Goal: Task Accomplishment & Management: Manage account settings

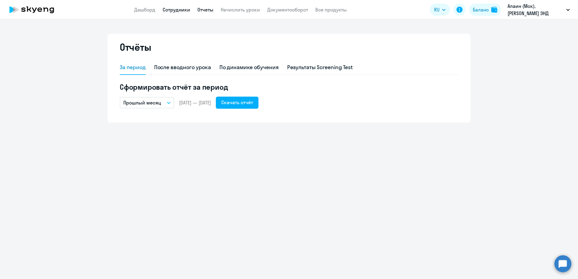
click at [166, 8] on link "Сотрудники" at bounding box center [177, 10] width 28 height 6
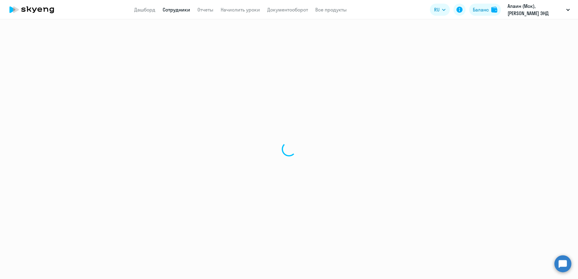
select select "30"
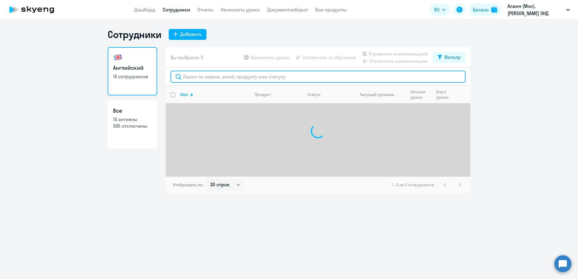
click at [215, 76] on input "text" at bounding box center [318, 77] width 295 height 12
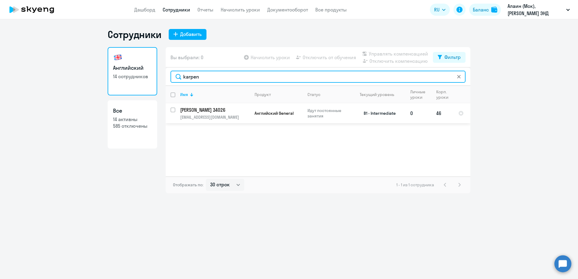
type input "karpen"
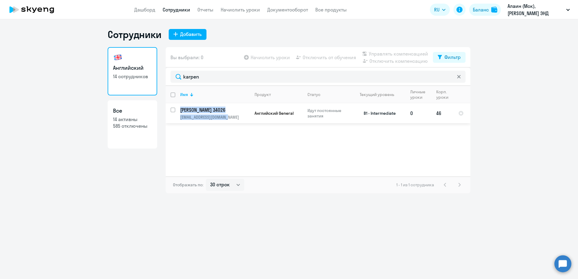
drag, startPoint x: 238, startPoint y: 118, endPoint x: 181, endPoint y: 106, distance: 58.1
click at [181, 106] on td "[PERSON_NAME] 34026 [EMAIL_ADDRESS][DOMAIN_NAME]" at bounding box center [212, 113] width 74 height 20
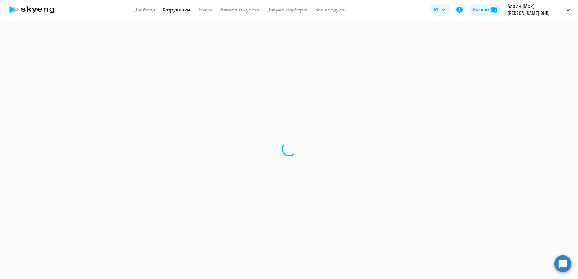
select select "english"
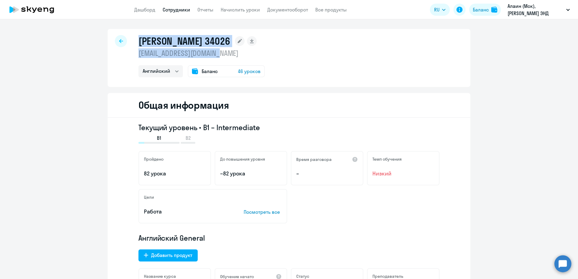
drag, startPoint x: 227, startPoint y: 54, endPoint x: 136, endPoint y: 36, distance: 92.8
click at [139, 36] on div "[PERSON_NAME] 34026 [EMAIL_ADDRESS][DOMAIN_NAME] Английский Баланс 46 уроков" at bounding box center [202, 56] width 126 height 42
copy div "[PERSON_NAME] 34026 [EMAIL_ADDRESS][DOMAIN_NAME]"
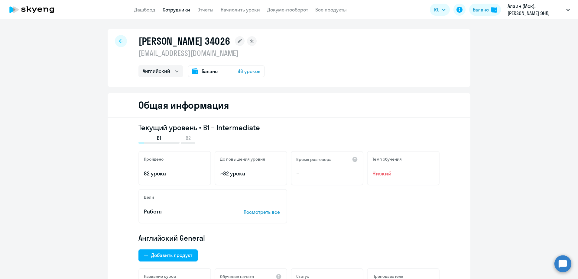
click at [562, 266] on circle at bounding box center [563, 264] width 17 height 17
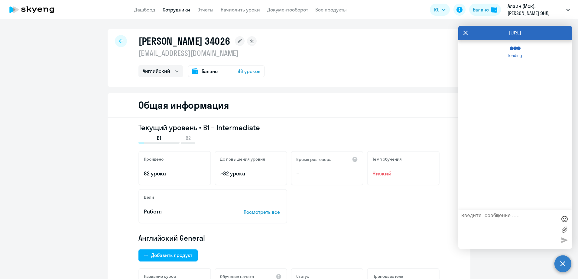
click at [500, 221] on textarea at bounding box center [510, 230] width 96 height 33
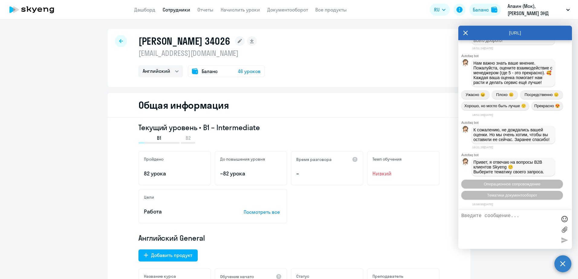
scroll to position [14230, 0]
type textarea "П"
click at [513, 184] on span "Операционное сопровождение" at bounding box center [512, 184] width 57 height 5
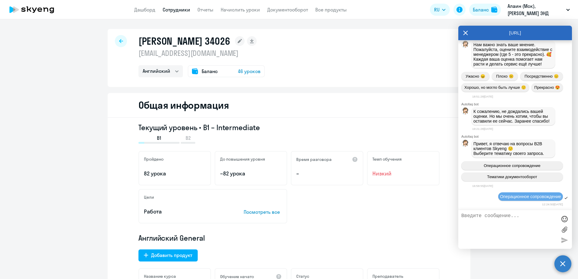
scroll to position [14298, 0]
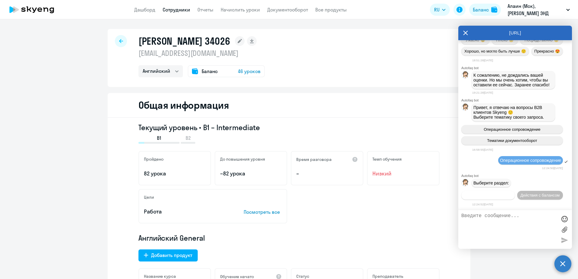
click at [512, 193] on span "Действия по сотрудникам" at bounding box center [488, 195] width 47 height 5
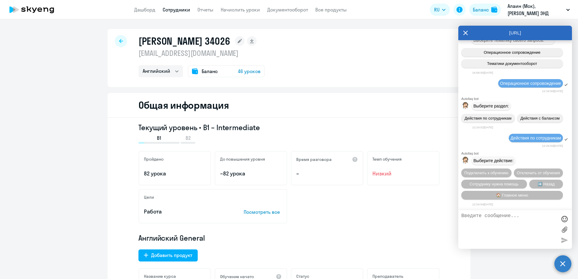
scroll to position [14390, 0]
click at [524, 172] on span "Отключить от обучения" at bounding box center [538, 173] width 43 height 5
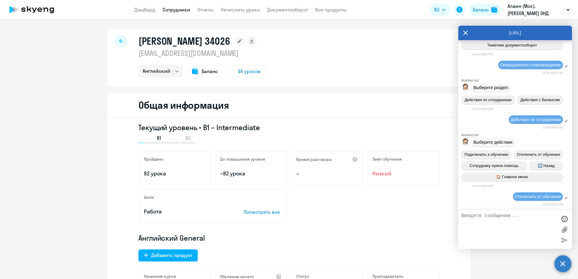
scroll to position [14470, 0]
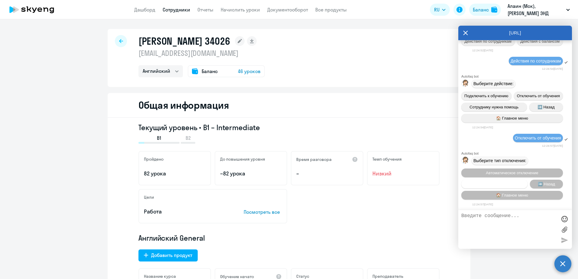
click at [506, 182] on span "Запланировать отключение" at bounding box center [494, 184] width 51 height 5
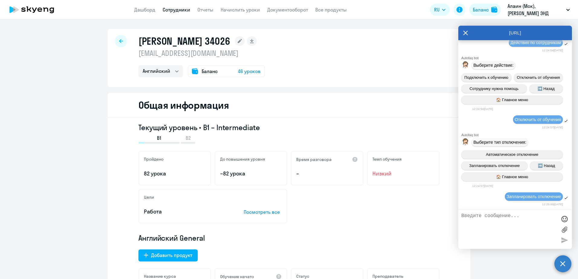
scroll to position [14489, 0]
click at [482, 195] on div "Запланировать отключение" at bounding box center [516, 197] width 114 height 10
click at [484, 221] on textarea at bounding box center [510, 230] width 96 height 33
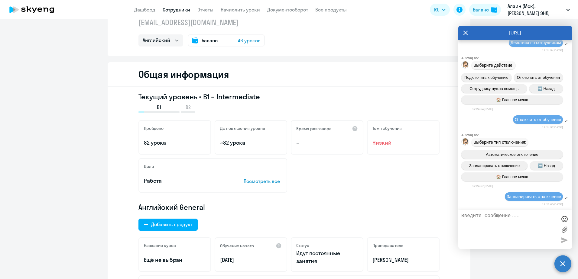
scroll to position [0, 0]
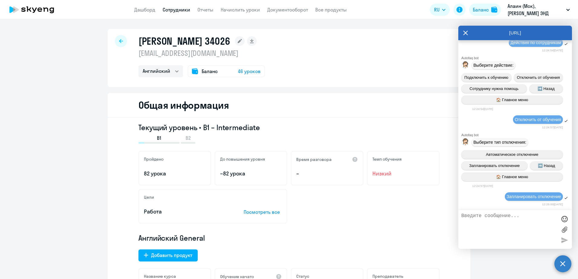
click at [501, 222] on textarea at bounding box center [510, 230] width 96 height 33
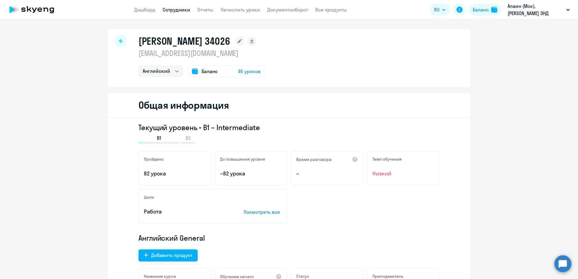
select select "english"
click at [563, 265] on circle at bounding box center [563, 264] width 17 height 17
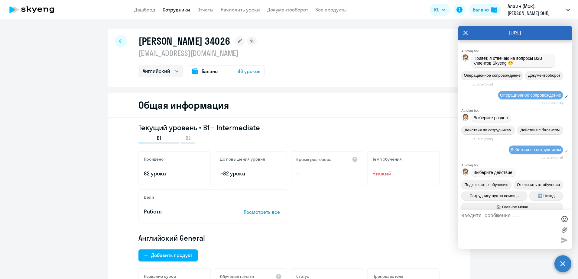
scroll to position [14489, 0]
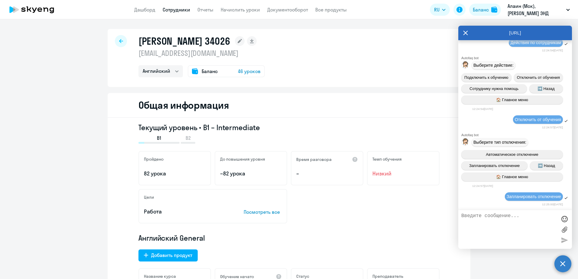
click at [514, 138] on div "Выберите тип отключения:" at bounding box center [500, 142] width 57 height 8
click at [466, 34] on icon at bounding box center [466, 33] width 5 height 5
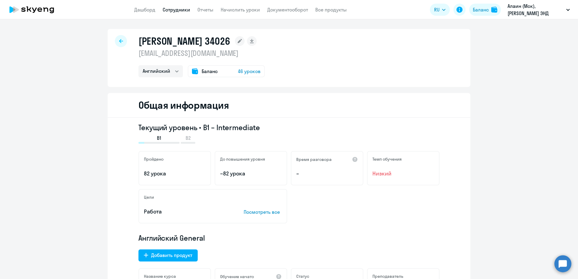
click at [565, 269] on circle at bounding box center [563, 264] width 17 height 17
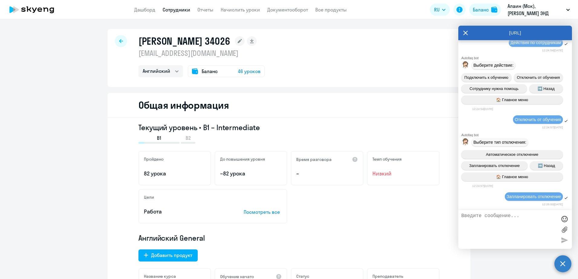
scroll to position [0, 0]
click at [524, 221] on textarea at bounding box center [510, 230] width 96 height 33
click at [480, 214] on textarea at bounding box center [510, 230] width 96 height 33
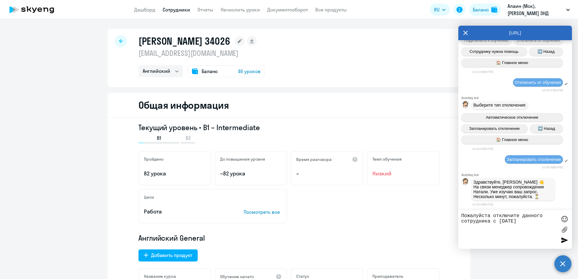
click at [505, 222] on textarea "Пожалуйста отключите данного сотрудника с 22 августа" at bounding box center [510, 230] width 96 height 33
click at [538, 222] on textarea "Пожалуйста отключите данного сотрудника с 23 августа" at bounding box center [510, 230] width 96 height 33
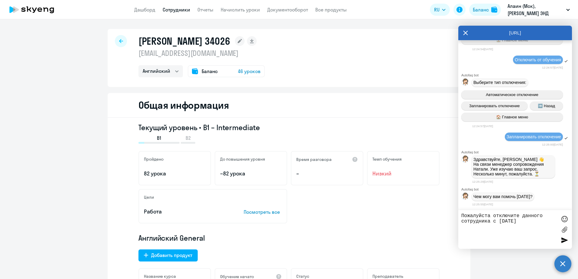
paste textarea "Карпенко Никита 34026 nkarpenko@aligntech.com"
type textarea "Пожалуйста отключите данного сотрудника с 23 августа Карпенко Никита 34026 nkar…"
click at [564, 241] on div at bounding box center [564, 240] width 9 height 9
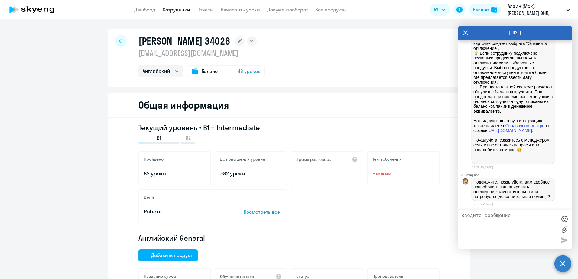
scroll to position [14690, 0]
click at [478, 220] on textarea at bounding box center [510, 230] width 96 height 33
click at [520, 225] on textarea "у насесть договоренность что мыподаем информацию а менеджеры отключают. Можете …" at bounding box center [510, 230] width 96 height 33
click at [498, 237] on textarea "у насесть договоренность что мыподаем информацию а менеджеры отключают. Можете …" at bounding box center [510, 230] width 96 height 33
click at [476, 215] on textarea "у насесть договоренность что мыподаем информацию а менеджеры отключают. Можете …" at bounding box center [510, 230] width 96 height 33
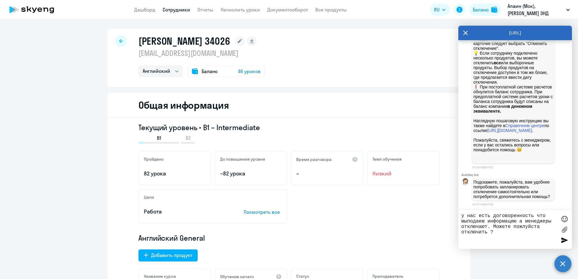
click at [469, 222] on textarea "у нас есть договоренность что мыподаем информацию а менеджеры отключают. Можете…" at bounding box center [510, 230] width 96 height 33
type textarea "у нас есть договоренность что мы подаем информацию а менеджеры отключают. Может…"
click at [566, 241] on div at bounding box center [564, 240] width 9 height 9
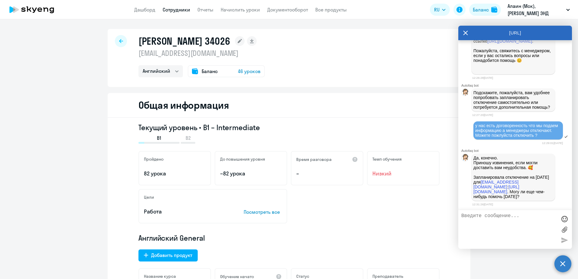
scroll to position [15067, 0]
